Goal: Transaction & Acquisition: Download file/media

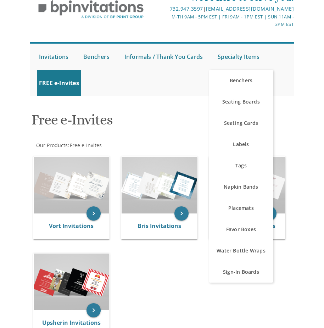
scroll to position [142, 0]
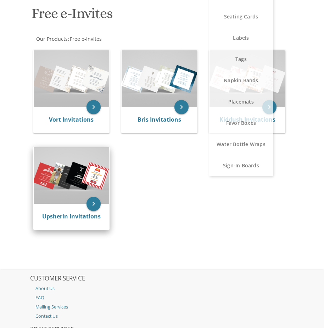
click at [83, 195] on img at bounding box center [71, 175] width 75 height 57
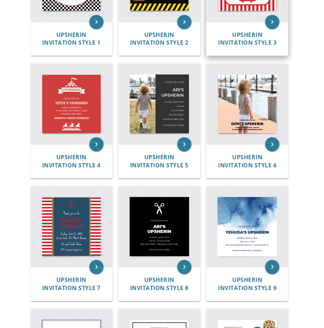
scroll to position [390, 0]
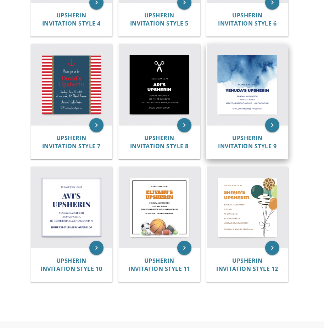
click at [234, 99] on img at bounding box center [247, 84] width 81 height 81
